Goal: Information Seeking & Learning: Understand process/instructions

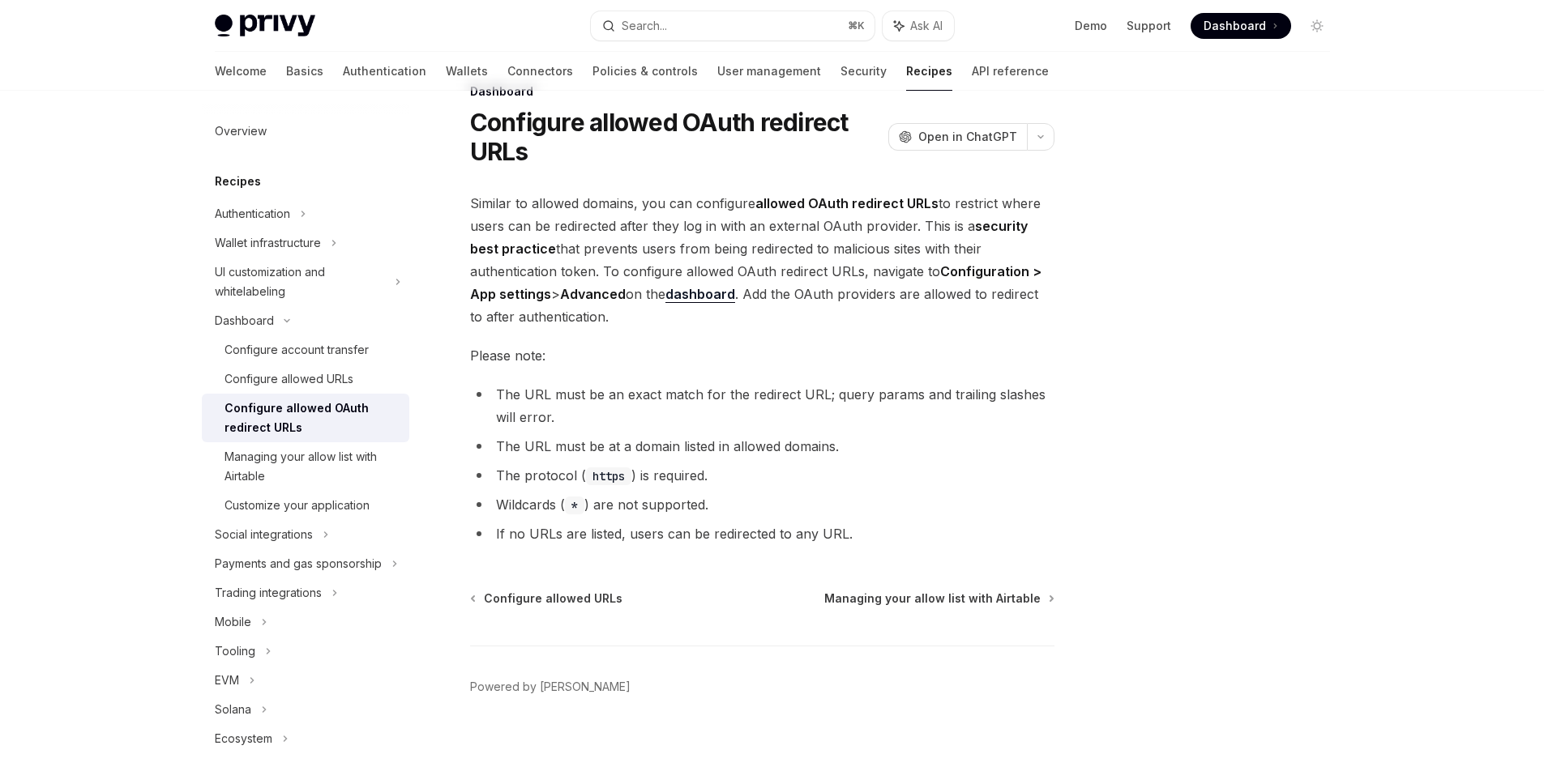
scroll to position [43, 0]
click at [809, 492] on li "Wildcards ( * ) are not supported." at bounding box center [762, 503] width 584 height 23
click at [507, 503] on li "Wildcards ( * ) are not supported." at bounding box center [762, 503] width 584 height 23
click at [757, 492] on li "Wildcards ( * ) are not supported." at bounding box center [762, 503] width 584 height 23
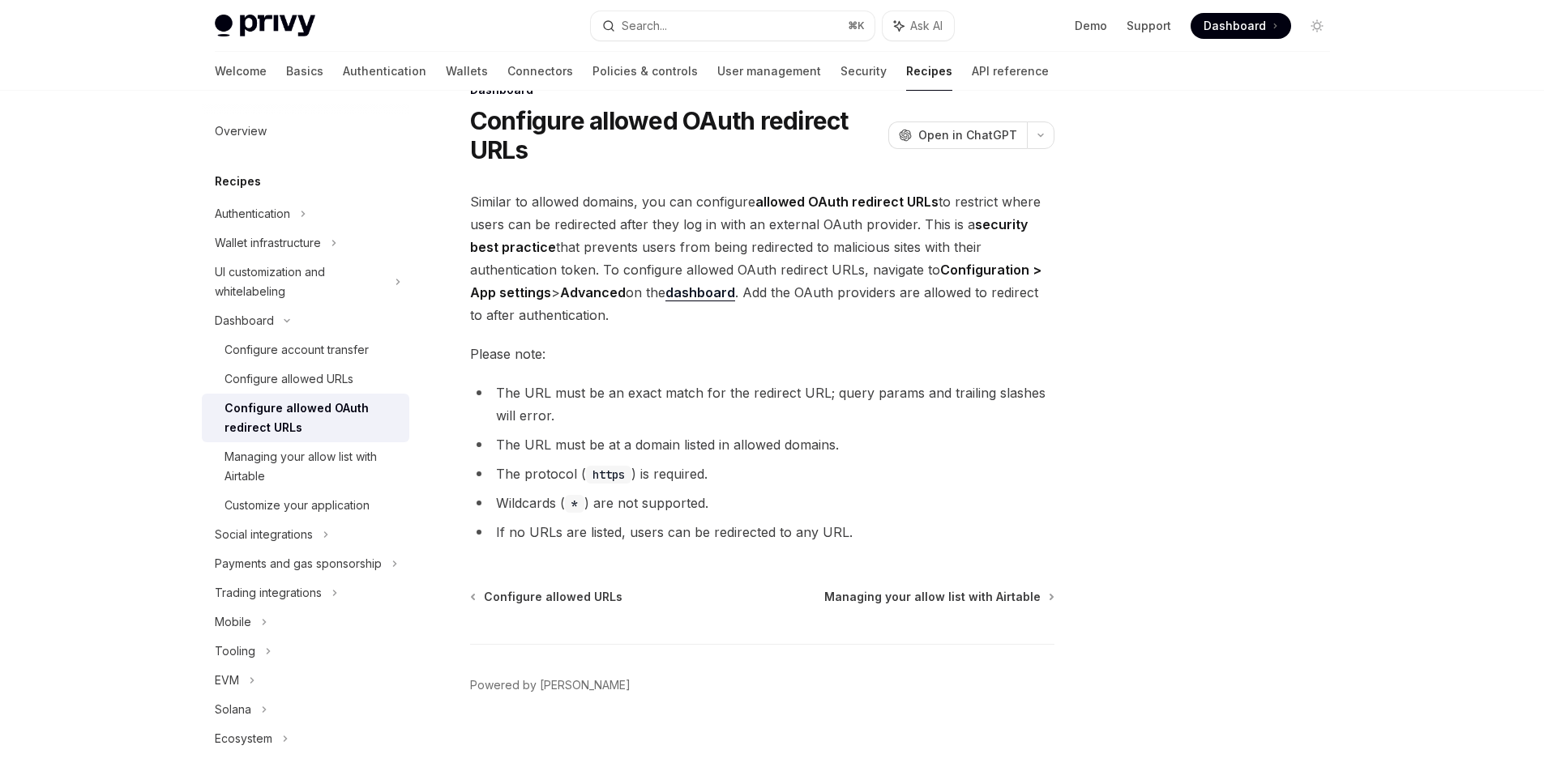
click at [672, 504] on li "Wildcards ( * ) are not supported." at bounding box center [762, 503] width 584 height 23
click at [852, 488] on ul "The URL must be an exact match for the redirect URL; query params and trailing …" at bounding box center [762, 462] width 584 height 162
click at [636, 314] on span "Similar to allowed domains, you can configure allowed OAuth redirect URLs to re…" at bounding box center [762, 258] width 584 height 136
click at [629, 315] on span "Similar to allowed domains, you can configure allowed OAuth redirect URLs to re…" at bounding box center [762, 258] width 584 height 136
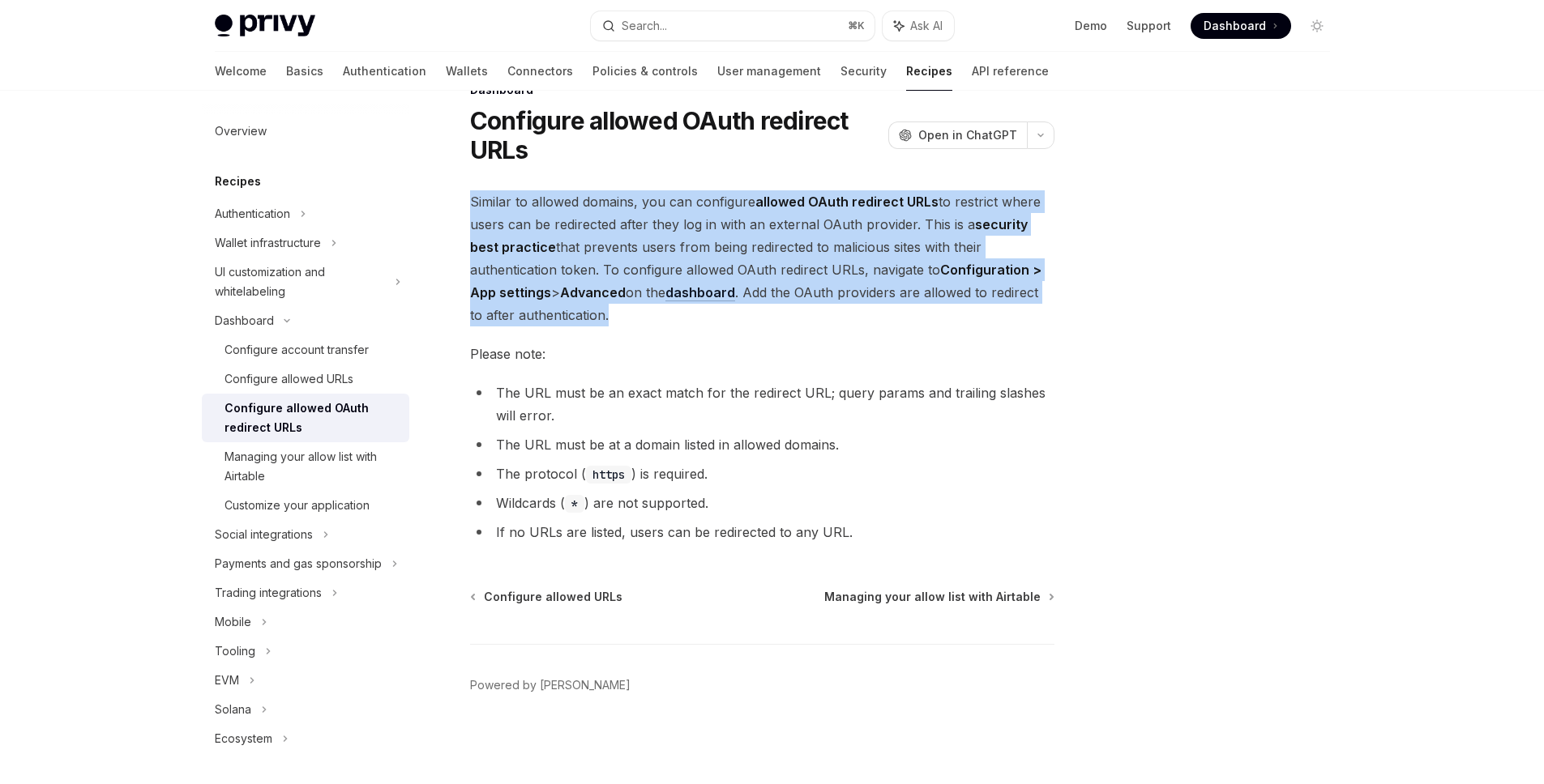
drag, startPoint x: 629, startPoint y: 323, endPoint x: 471, endPoint y: 207, distance: 196.0
click at [470, 207] on span "Similar to allowed domains, you can configure allowed OAuth redirect URLs to re…" at bounding box center [762, 258] width 584 height 136
click at [631, 314] on span "Similar to allowed domains, you can configure allowed OAuth redirect URLs to re…" at bounding box center [762, 258] width 584 height 136
drag, startPoint x: 473, startPoint y: 199, endPoint x: 640, endPoint y: 311, distance: 201.1
click at [641, 311] on span "Similar to allowed domains, you can configure allowed OAuth redirect URLs to re…" at bounding box center [762, 258] width 584 height 136
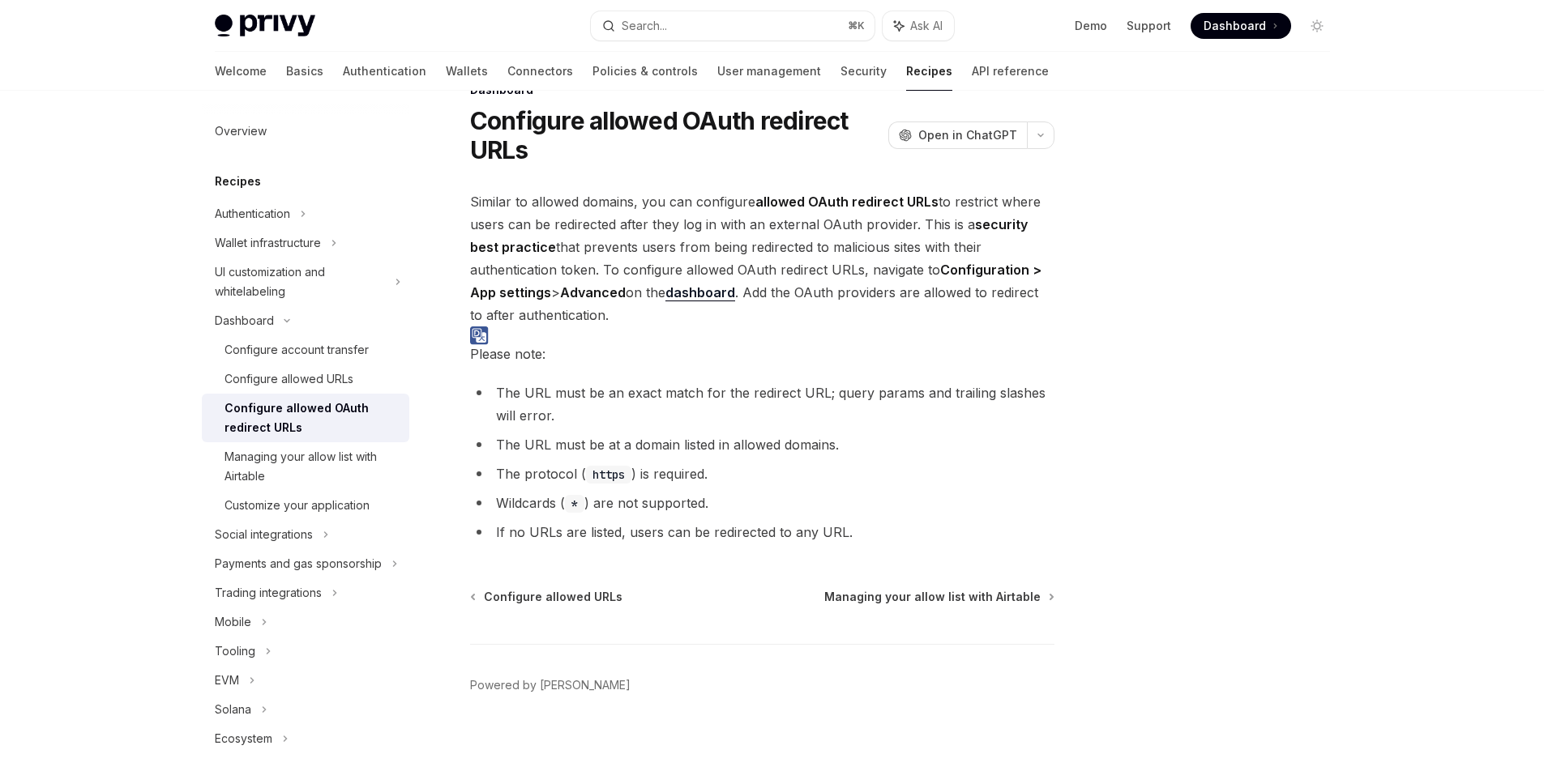
click at [1253, 230] on div at bounding box center [1220, 453] width 246 height 661
